Goal: Information Seeking & Learning: Check status

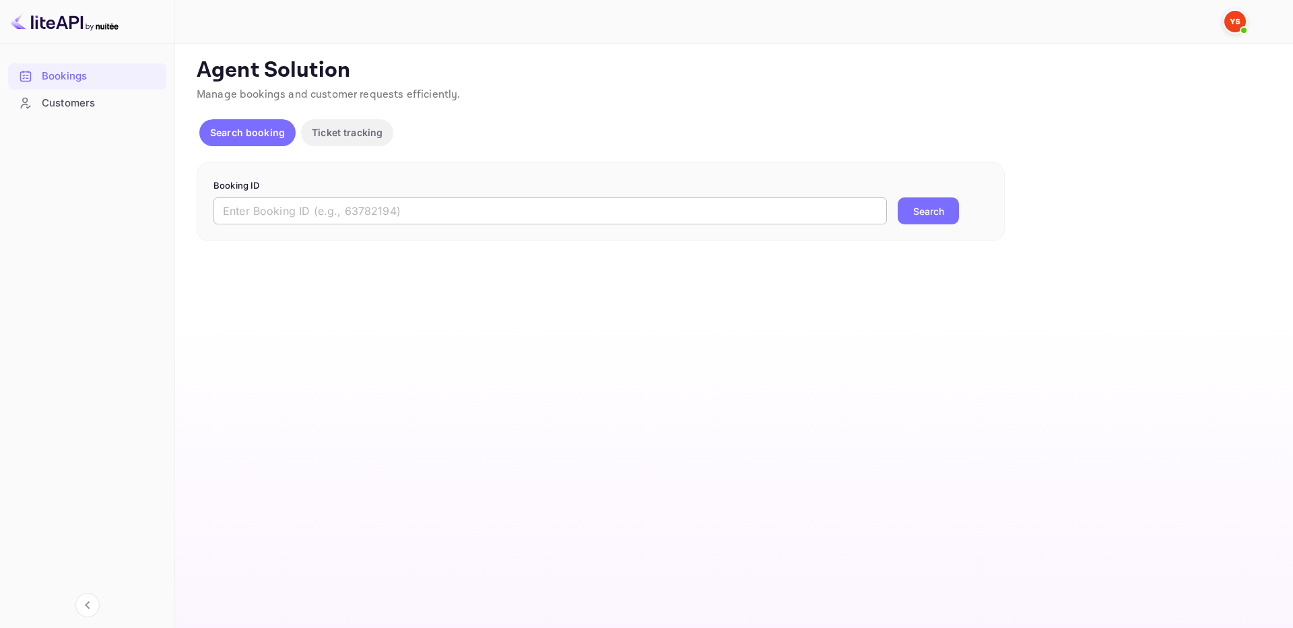
click at [774, 207] on input "text" at bounding box center [551, 210] width 674 height 27
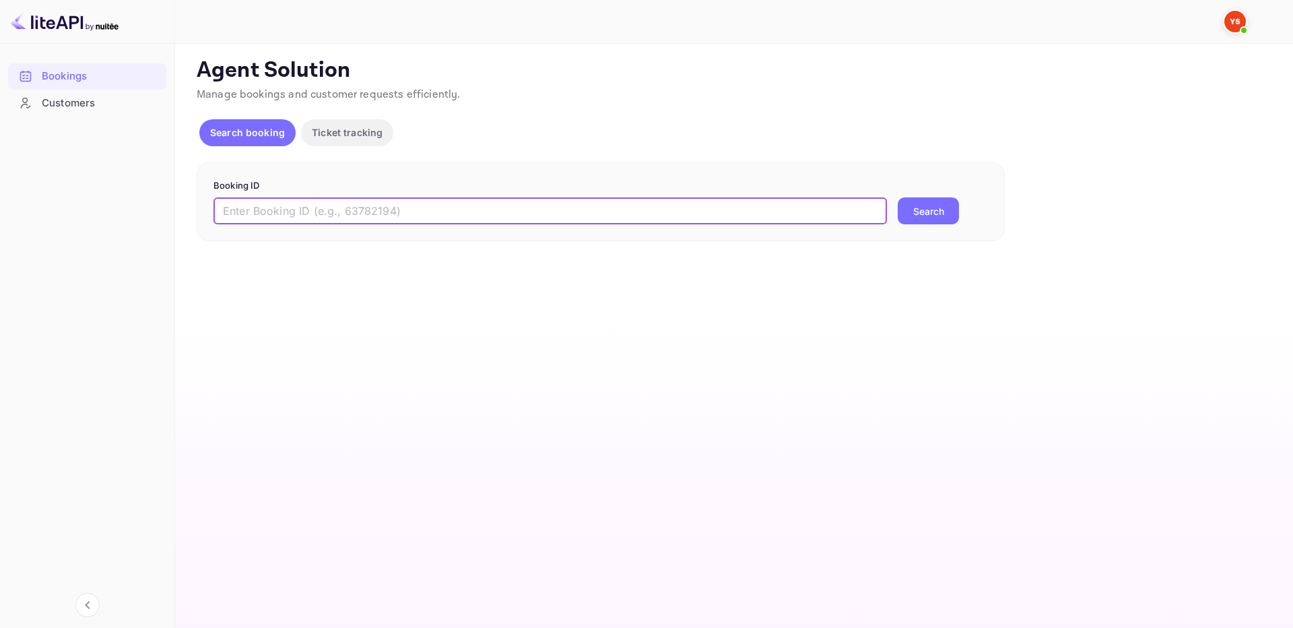
paste input "9713596"
type input "9713596"
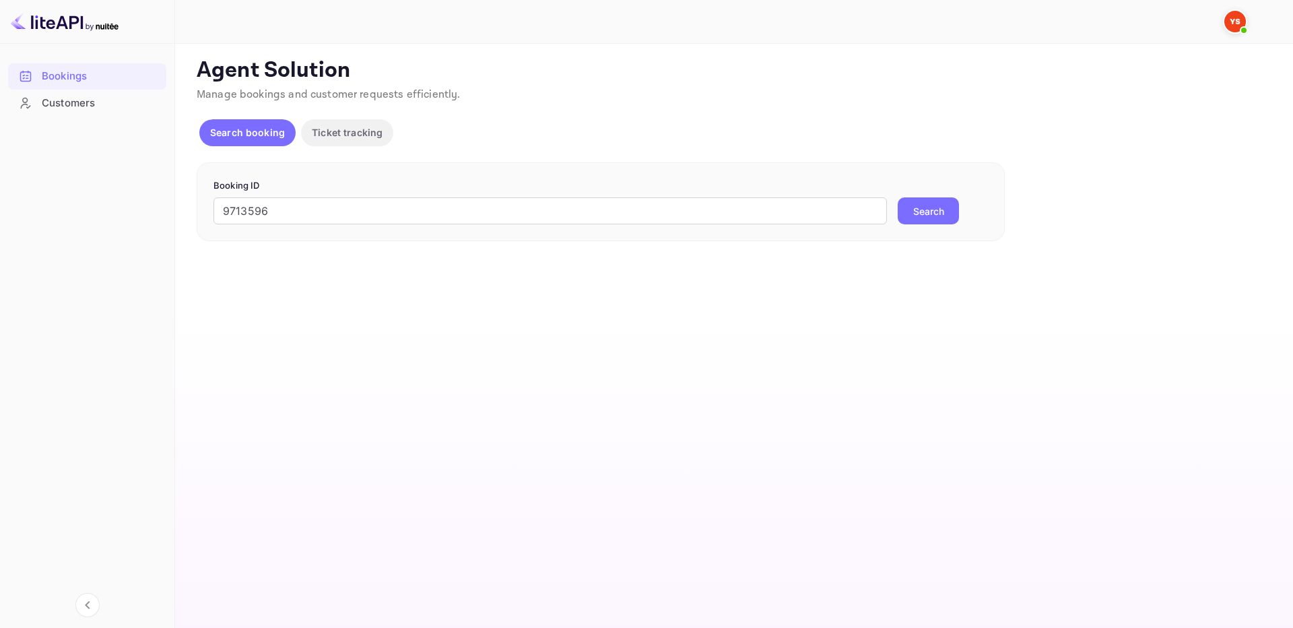
click at [924, 212] on button "Search" at bounding box center [928, 210] width 61 height 27
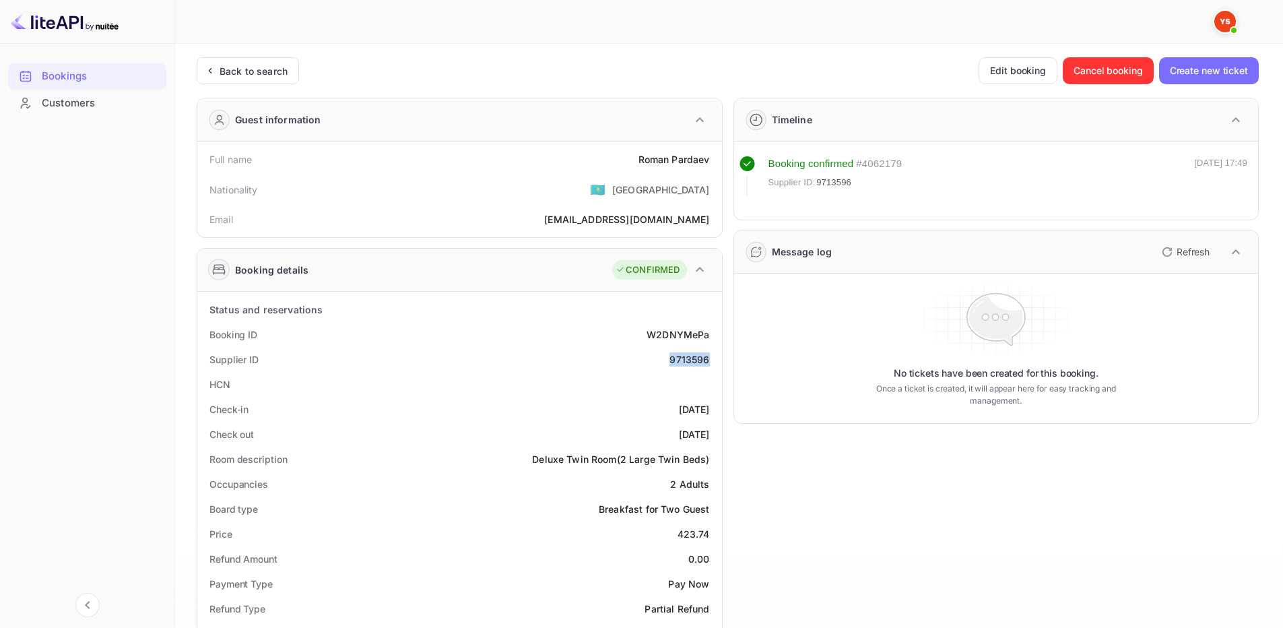
drag, startPoint x: 690, startPoint y: 365, endPoint x: 710, endPoint y: 358, distance: 20.7
copy div "9713596"
drag, startPoint x: 628, startPoint y: 155, endPoint x: 714, endPoint y: 160, distance: 85.7
click at [714, 160] on div "Full name Roman Pardaev" at bounding box center [460, 159] width 514 height 25
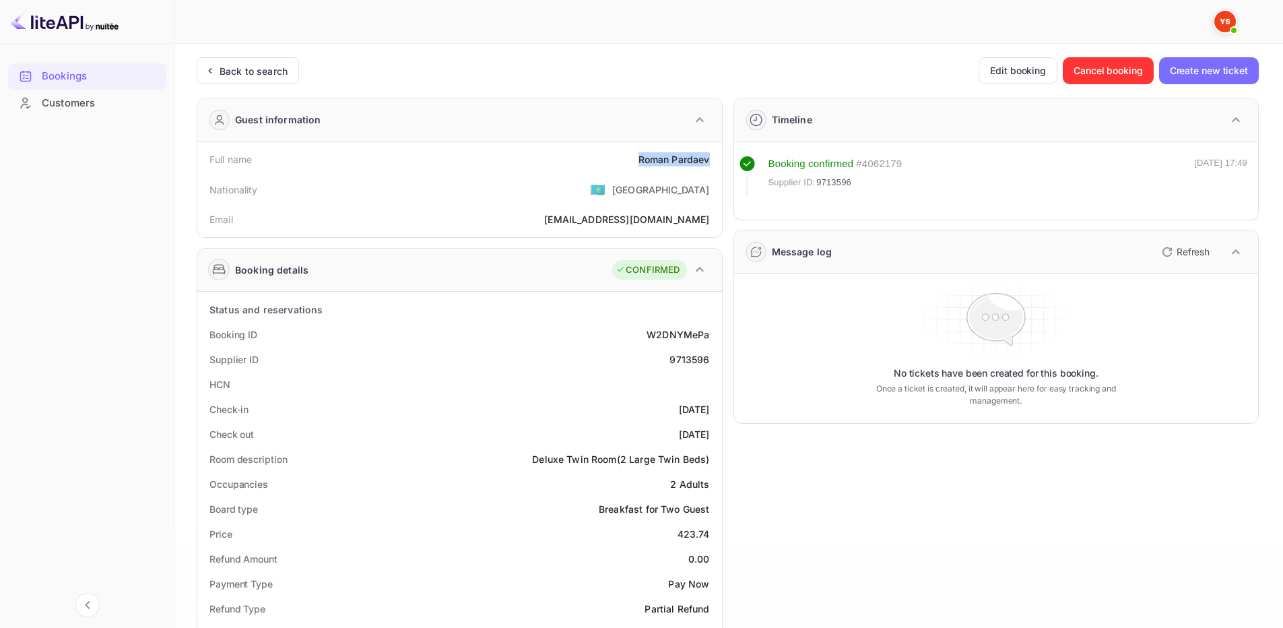
copy div "Roman Pardaev"
drag, startPoint x: 680, startPoint y: 535, endPoint x: 715, endPoint y: 533, distance: 35.1
click at [715, 533] on div "Price 423.74" at bounding box center [460, 533] width 514 height 25
copy div "423.74"
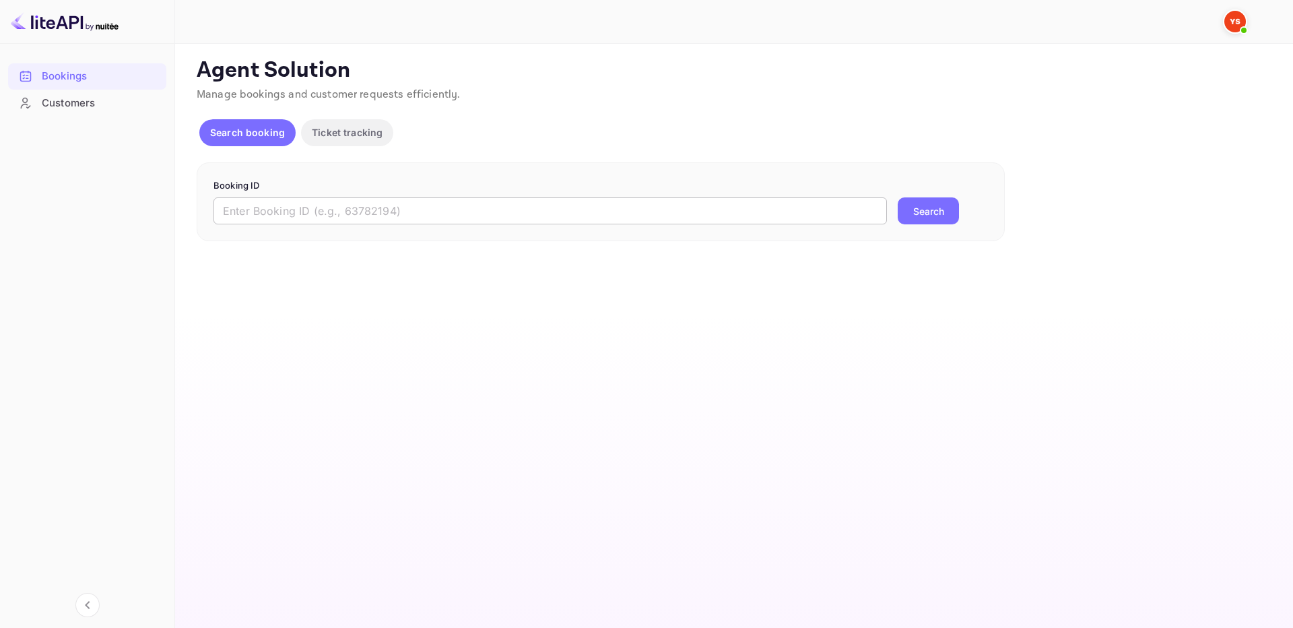
drag, startPoint x: 780, startPoint y: 217, endPoint x: 831, endPoint y: 219, distance: 51.2
click at [780, 214] on input "text" at bounding box center [551, 210] width 674 height 27
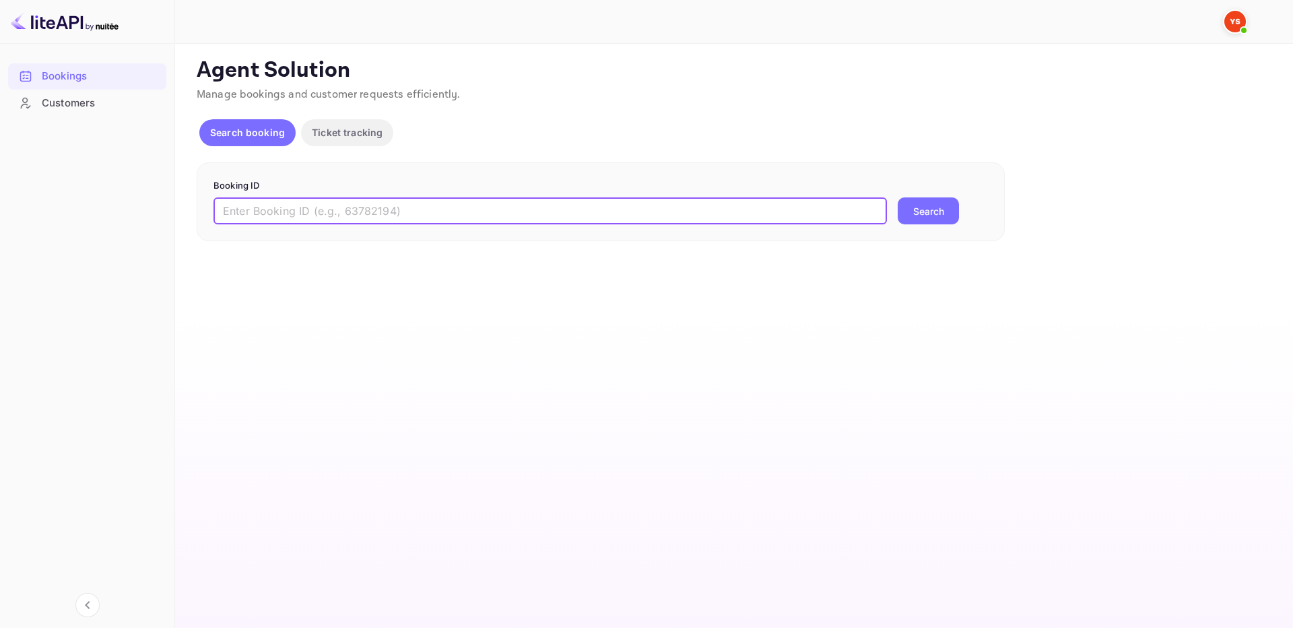
paste input "9621159"
type input "9621159"
click at [911, 214] on button "Search" at bounding box center [928, 210] width 61 height 27
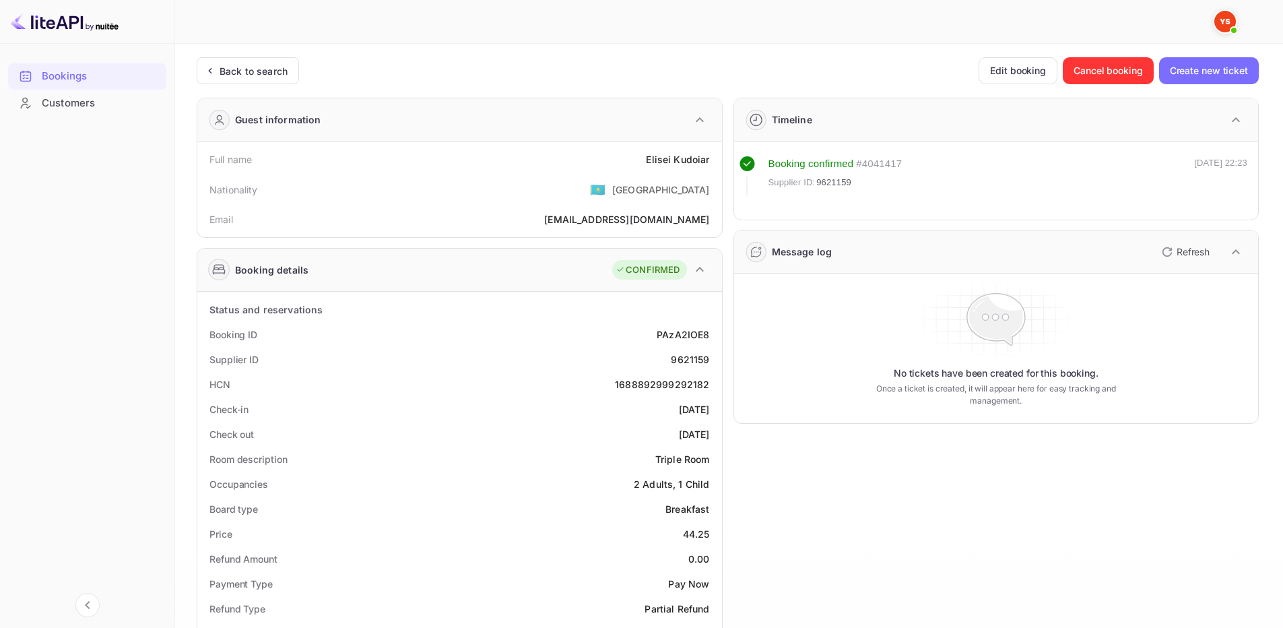
drag, startPoint x: 704, startPoint y: 357, endPoint x: 713, endPoint y: 358, distance: 9.5
click at [688, 333] on div "PAzA2IOE8" at bounding box center [683, 334] width 53 height 14
drag, startPoint x: 668, startPoint y: 354, endPoint x: 712, endPoint y: 358, distance: 44.0
click at [712, 358] on div "Supplier ID 9621159" at bounding box center [460, 359] width 514 height 25
copy div "9621159"
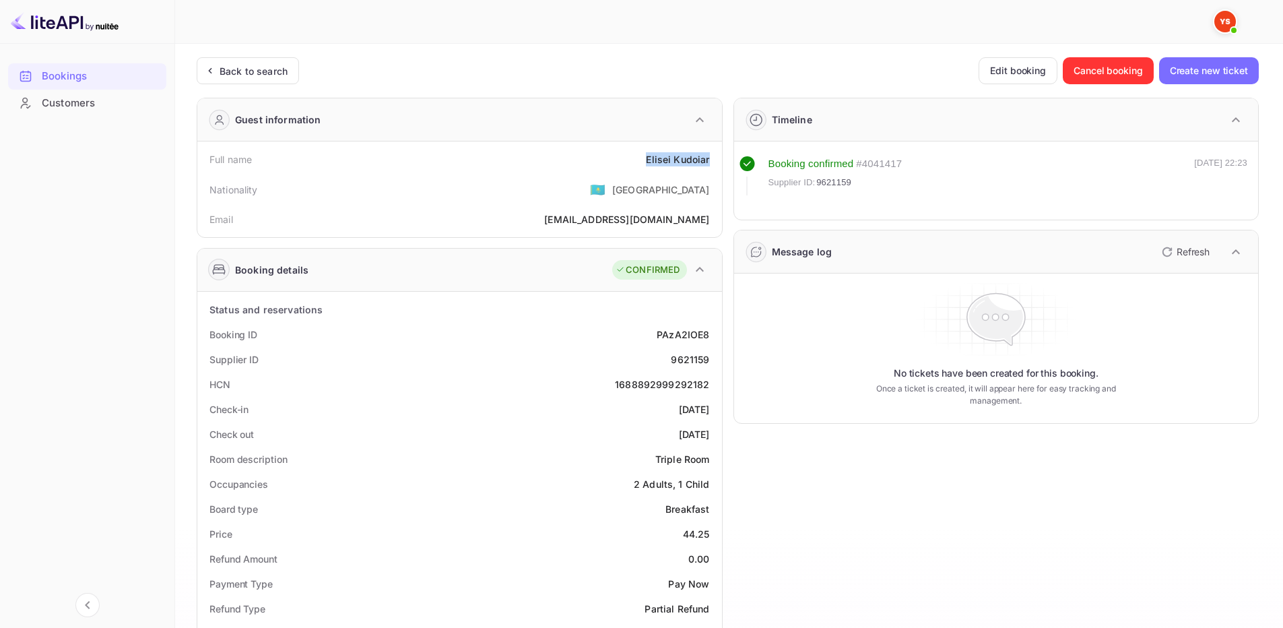
drag, startPoint x: 640, startPoint y: 152, endPoint x: 714, endPoint y: 163, distance: 75.0
click at [714, 163] on div "Full name [PERSON_NAME]" at bounding box center [460, 159] width 514 height 25
copy div "[PERSON_NAME]"
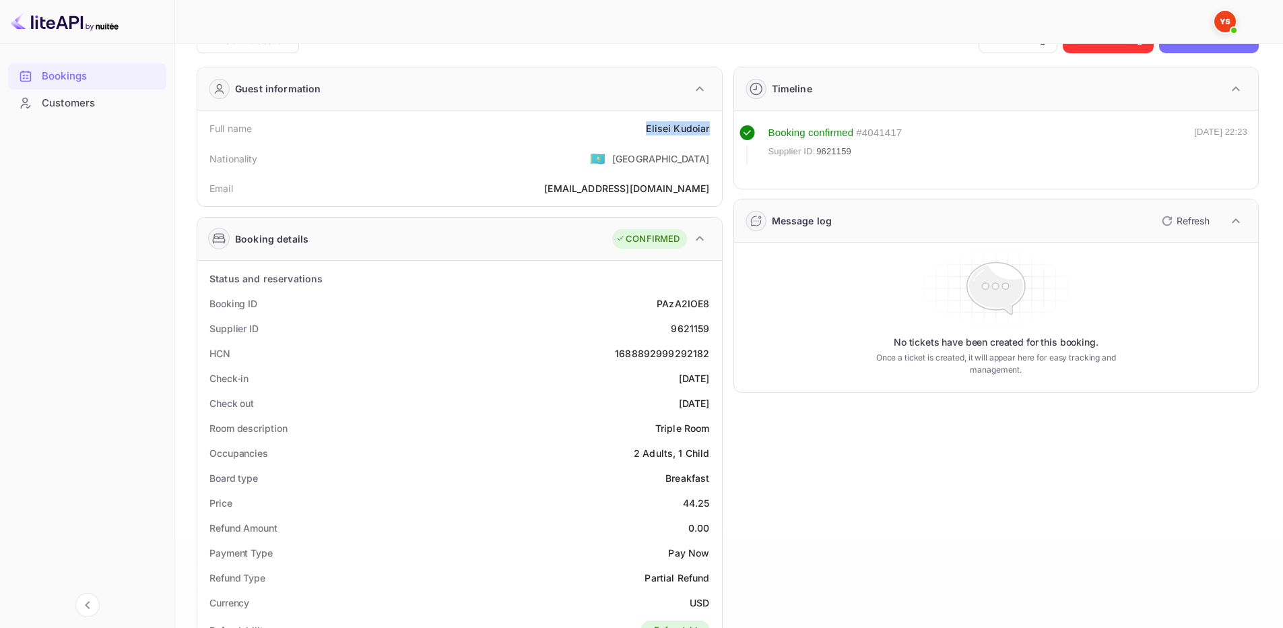
scroll to position [67, 0]
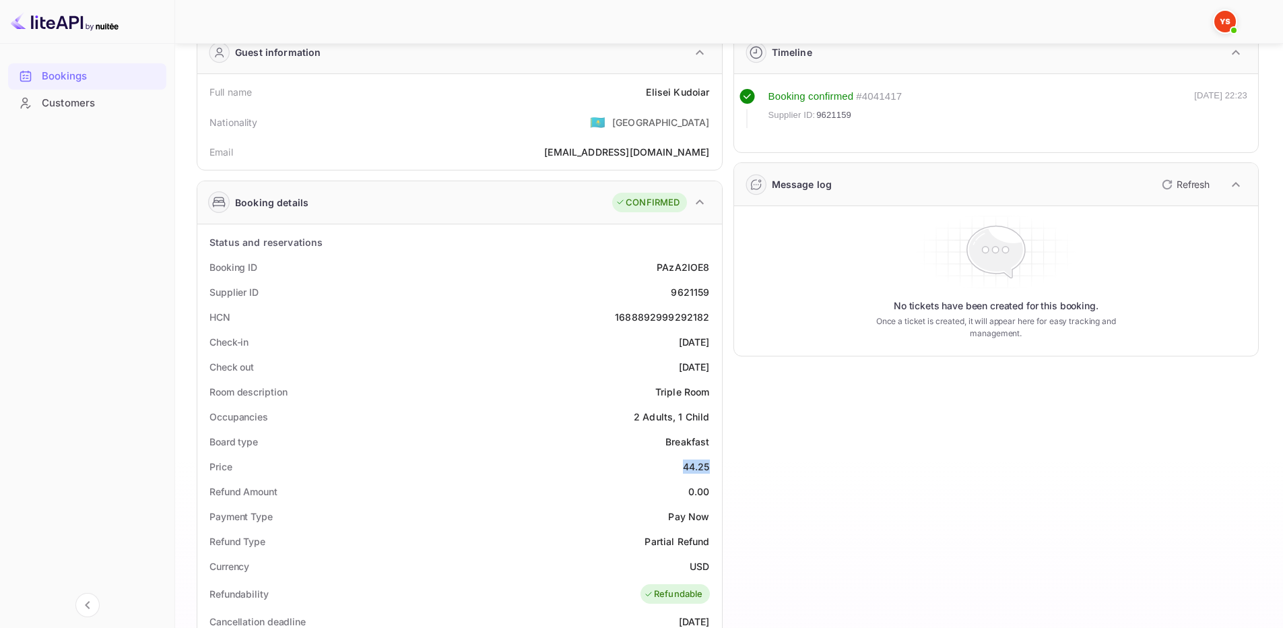
drag, startPoint x: 681, startPoint y: 460, endPoint x: 709, endPoint y: 466, distance: 28.9
click at [709, 466] on div "Price 44.25" at bounding box center [460, 466] width 514 height 25
copy div "44.25"
